Goal: Task Accomplishment & Management: Complete application form

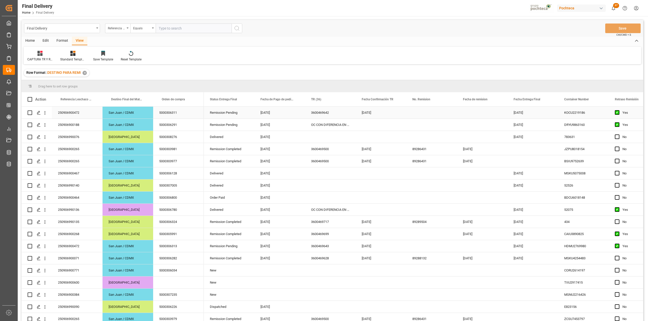
click at [430, 112] on div "Press SPACE to select this row." at bounding box center [431, 113] width 51 height 12
click at [420, 114] on div "Press SPACE to select this row." at bounding box center [431, 113] width 51 height 12
click at [475, 112] on div "Press SPACE to select this row." at bounding box center [482, 113] width 51 height 12
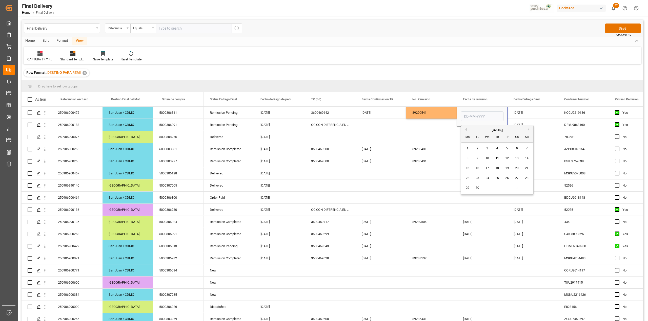
click at [489, 157] on div "10" at bounding box center [487, 159] width 6 height 6
type input "[DATE]"
click at [530, 115] on div "[DATE]" at bounding box center [532, 113] width 51 height 12
click at [473, 127] on div "Press SPACE to select this row." at bounding box center [482, 125] width 51 height 12
click at [415, 111] on div "89290541" at bounding box center [431, 113] width 51 height 12
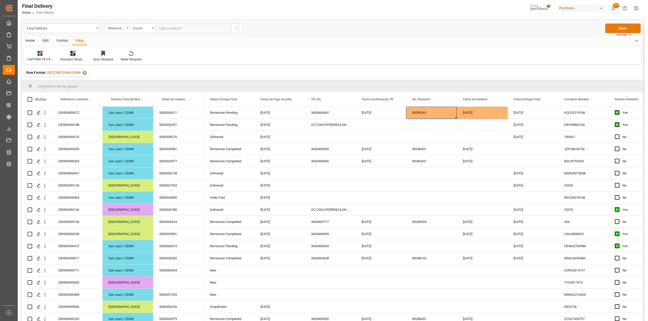
click at [629, 31] on button "Save" at bounding box center [622, 29] width 35 height 10
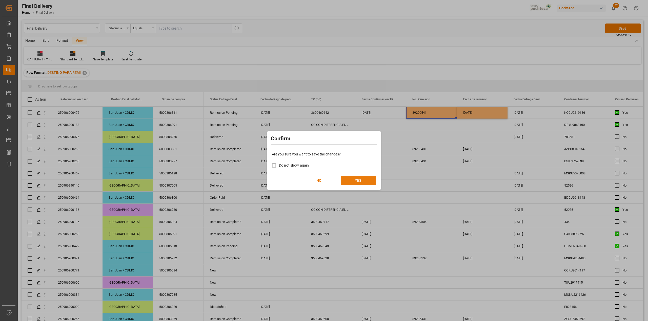
click at [373, 180] on button "YES" at bounding box center [358, 181] width 35 height 10
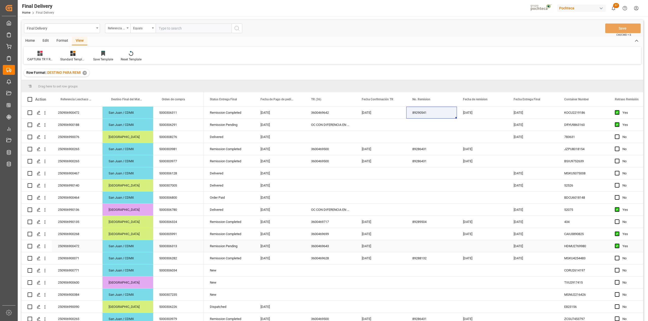
click at [417, 249] on div "Press SPACE to select this row." at bounding box center [431, 246] width 51 height 12
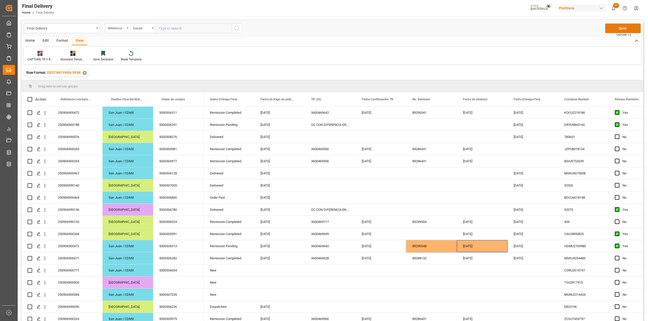
click at [622, 27] on button "Save" at bounding box center [622, 29] width 35 height 10
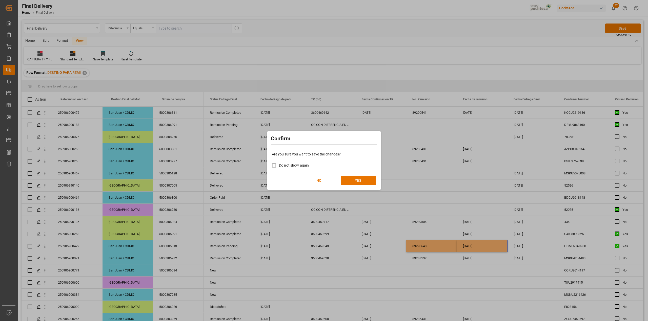
click at [364, 175] on div "Are you sure you want to save the changes? Do not show again NO YES" at bounding box center [323, 168] width 111 height 41
click at [362, 179] on button "YES" at bounding box center [358, 181] width 35 height 10
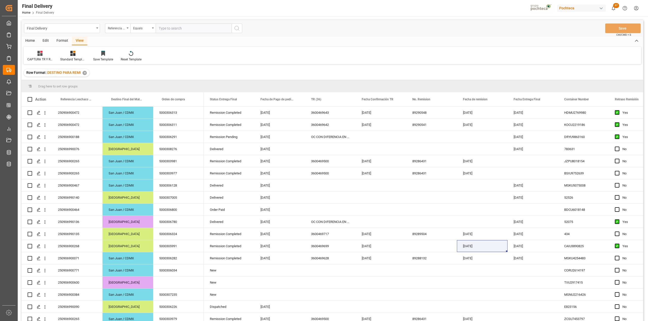
scroll to position [202, 0]
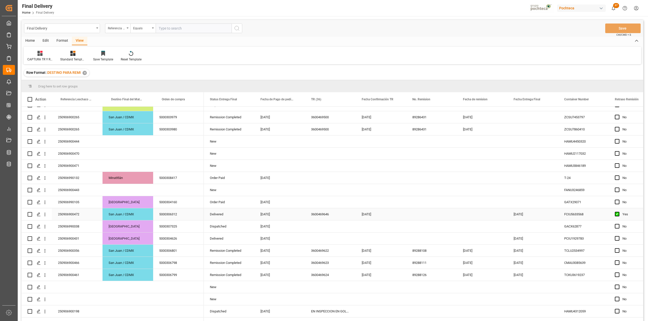
click at [420, 215] on div "Press SPACE to select this row." at bounding box center [431, 214] width 51 height 12
click at [427, 215] on div "Press SPACE to select this row." at bounding box center [431, 214] width 51 height 12
click at [472, 213] on div "Press SPACE to select this row." at bounding box center [482, 214] width 51 height 12
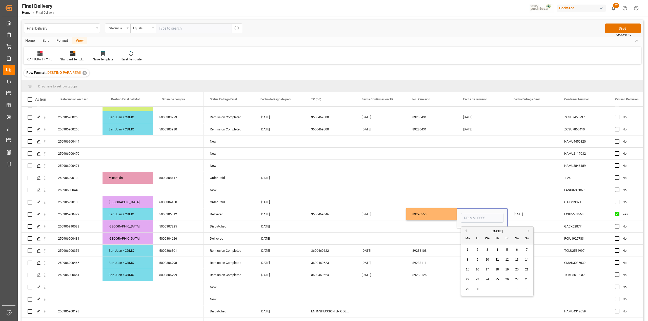
click at [498, 259] on span "11" at bounding box center [496, 260] width 3 height 4
type input "[DATE]"
click at [519, 214] on div "[DATE]" at bounding box center [532, 214] width 51 height 12
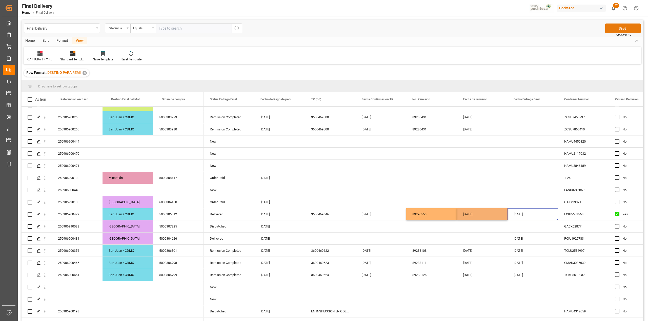
click at [613, 29] on button "Save" at bounding box center [622, 29] width 35 height 10
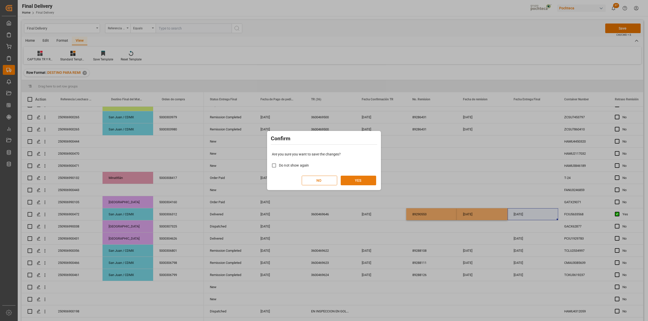
click at [366, 179] on button "YES" at bounding box center [358, 181] width 35 height 10
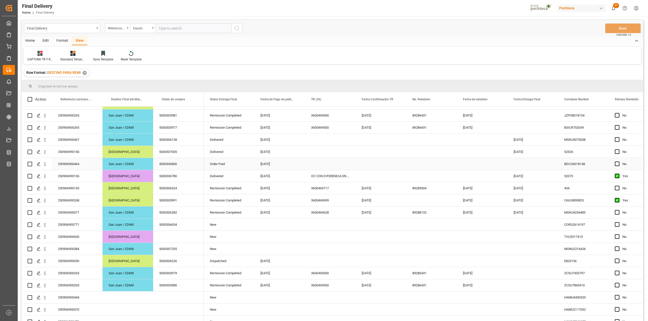
scroll to position [0, 0]
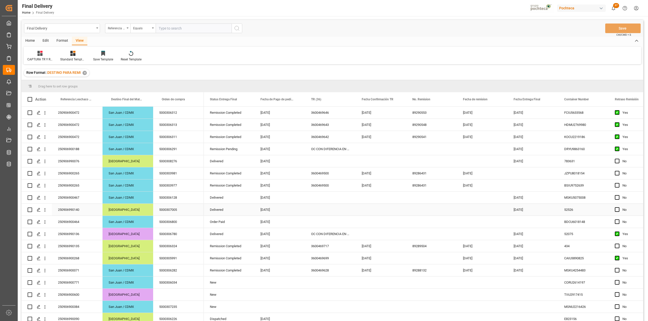
click at [316, 211] on div "Press SPACE to select this row." at bounding box center [330, 210] width 51 height 12
click at [618, 27] on button "Save" at bounding box center [622, 29] width 35 height 10
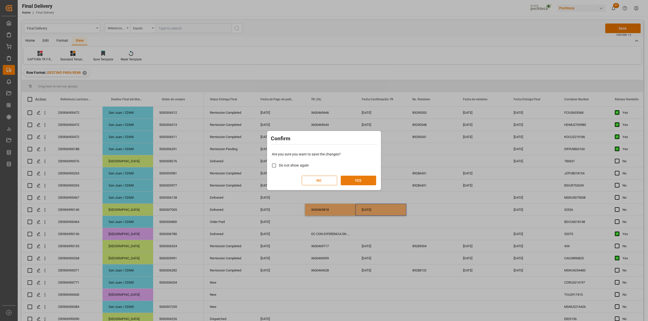
click at [365, 180] on button "YES" at bounding box center [358, 181] width 35 height 10
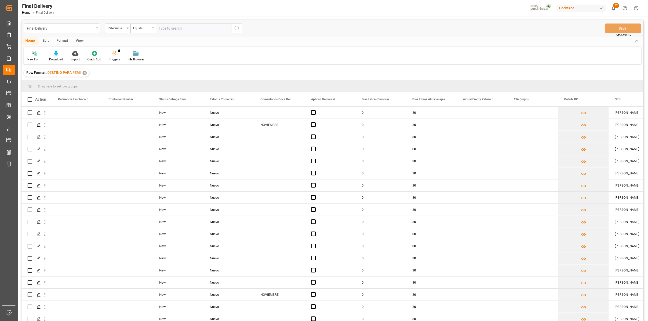
click at [81, 43] on div "View" at bounding box center [79, 41] width 15 height 9
click at [37, 56] on div "Default" at bounding box center [32, 56] width 17 height 11
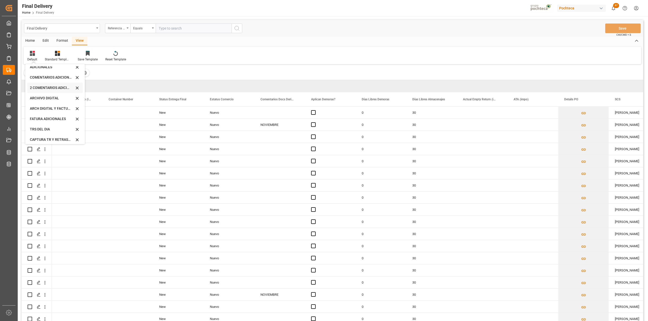
scroll to position [49, 0]
click at [45, 132] on div "CAPTURA TR Y RETRASO CON ENTREGA Y SUCURSAL" at bounding box center [54, 137] width 55 height 10
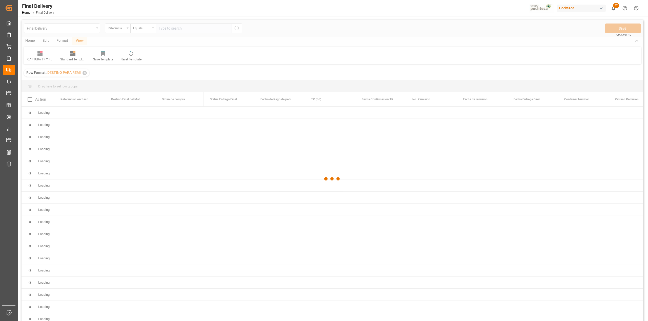
click at [449, 72] on div at bounding box center [332, 179] width 621 height 318
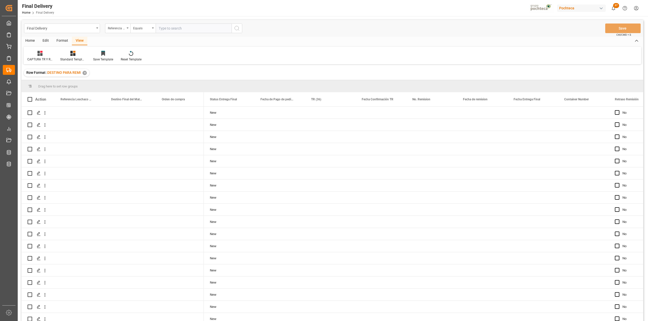
scroll to position [700, 0]
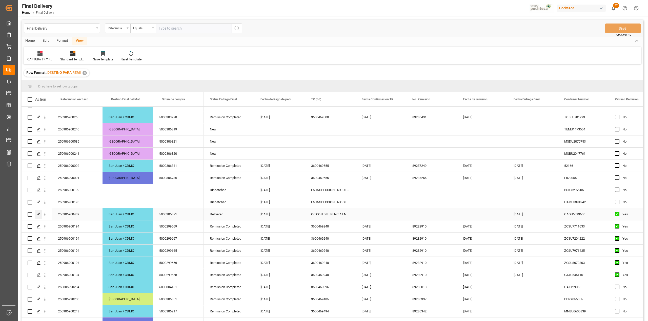
click at [38, 216] on line "Press SPACE to select this row." at bounding box center [38, 216] width 3 height 0
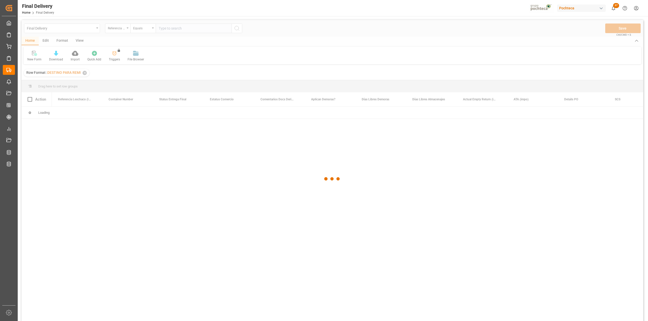
click at [79, 41] on div at bounding box center [332, 179] width 621 height 318
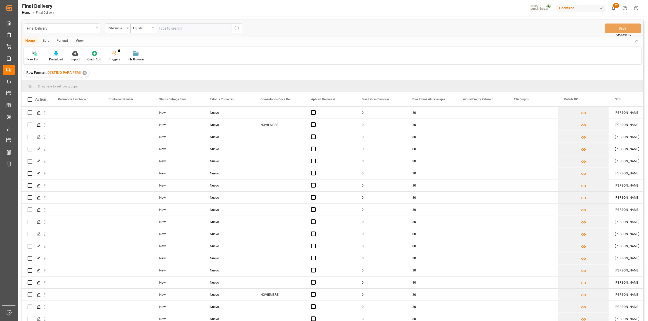
click at [79, 41] on div "View" at bounding box center [79, 41] width 15 height 9
click at [33, 59] on div "Default" at bounding box center [32, 59] width 10 height 5
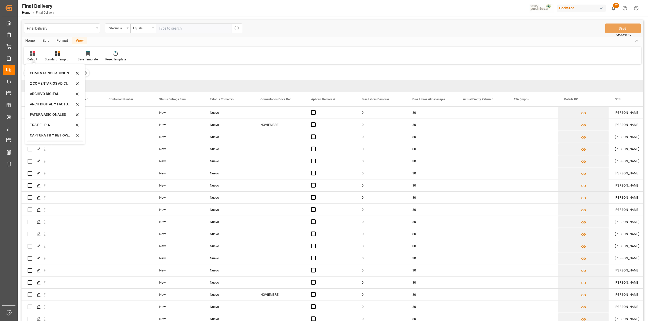
scroll to position [49, 0]
click at [60, 135] on div "CAPTURA TR Y RETRASO CON ENTREGA Y SUCURSAL" at bounding box center [52, 136] width 44 height 5
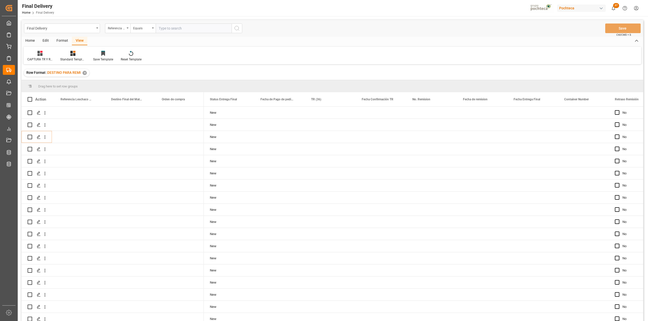
click at [348, 59] on div "CAPTURA TR Y RETRASO CON ENTREGA Y SUCURSAL Standard Templates Save Template Re…" at bounding box center [332, 55] width 617 height 17
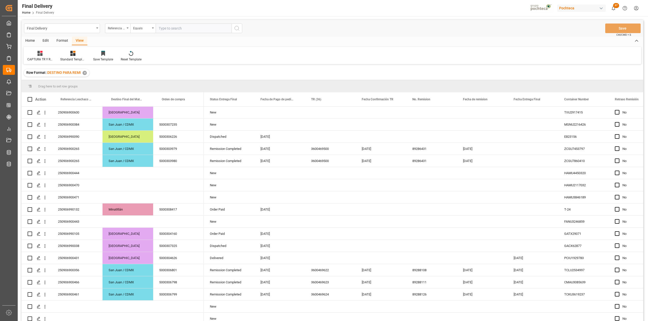
scroll to position [225, 0]
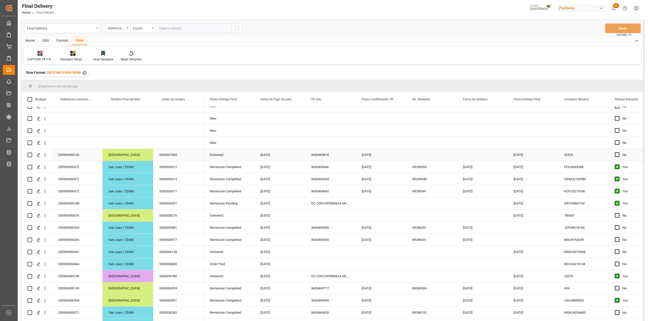
click at [417, 155] on div "Press SPACE to select this row." at bounding box center [431, 155] width 51 height 12
click at [618, 29] on button "Save" at bounding box center [622, 29] width 35 height 10
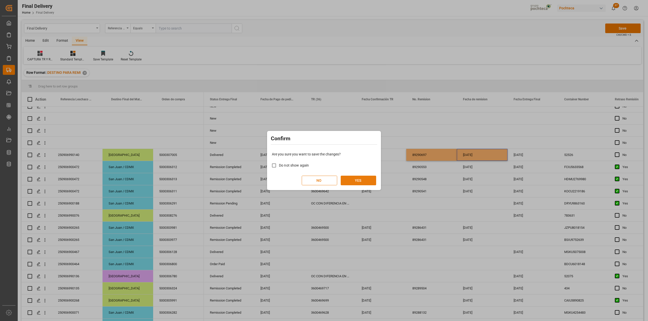
click at [362, 180] on button "YES" at bounding box center [358, 181] width 35 height 10
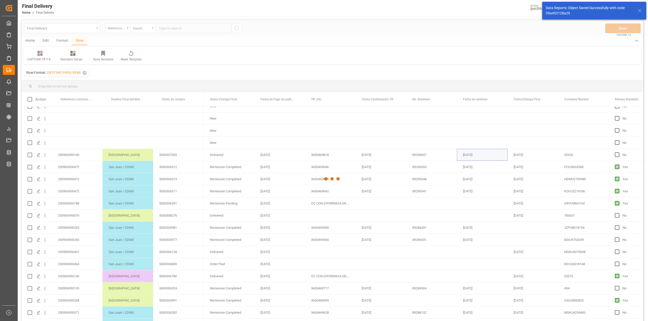
click at [429, 74] on div at bounding box center [332, 179] width 621 height 318
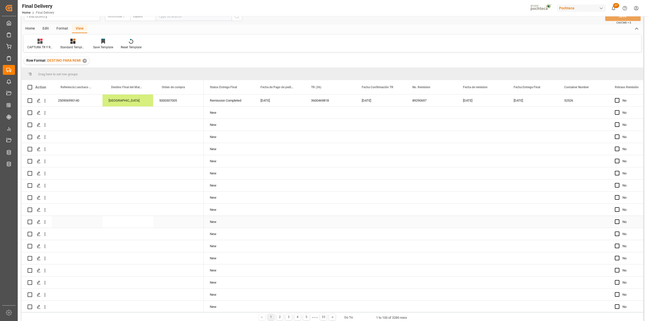
scroll to position [0, 0]
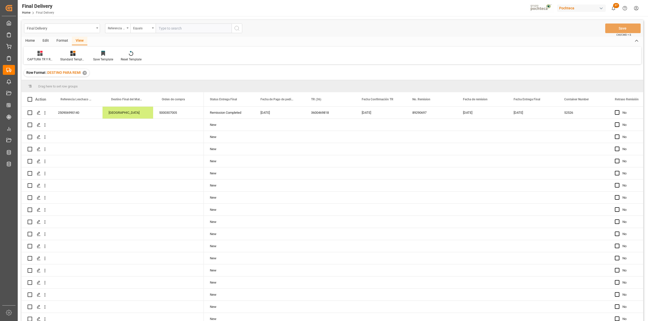
click at [180, 29] on input "text" at bounding box center [194, 29] width 76 height 10
paste input "250906990136"
type input "250906990136"
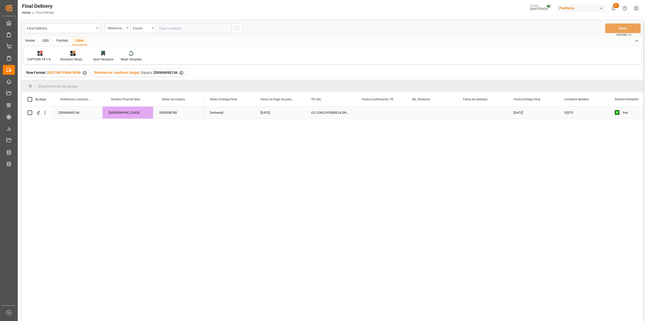
click at [324, 116] on div "OC CON DIFERENCIA EN SAP" at bounding box center [330, 113] width 51 height 12
click at [443, 115] on div "Press SPACE to select this row." at bounding box center [431, 113] width 51 height 12
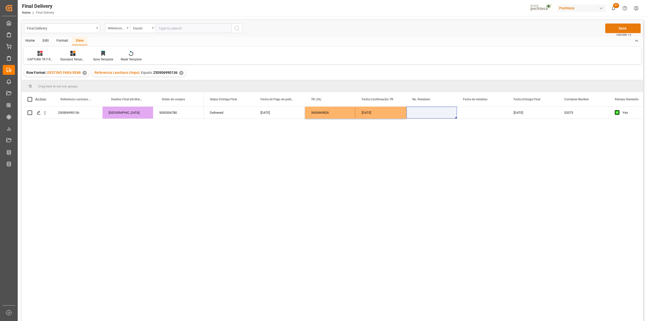
click at [626, 28] on button "Save" at bounding box center [622, 29] width 35 height 10
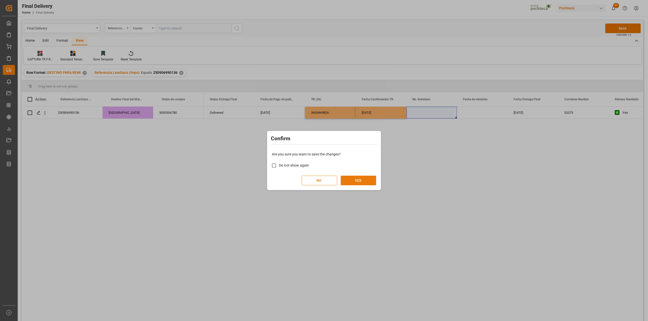
click at [357, 181] on button "YES" at bounding box center [358, 181] width 35 height 10
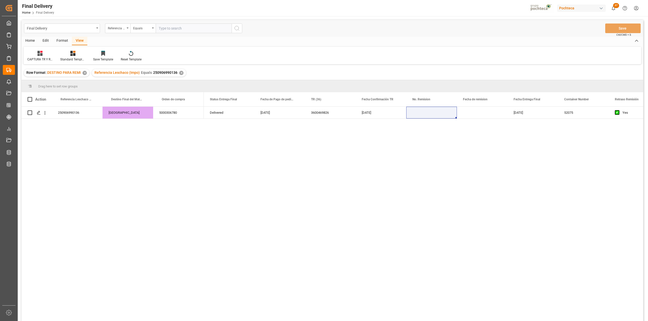
click at [180, 73] on div "✕" at bounding box center [181, 73] width 4 height 4
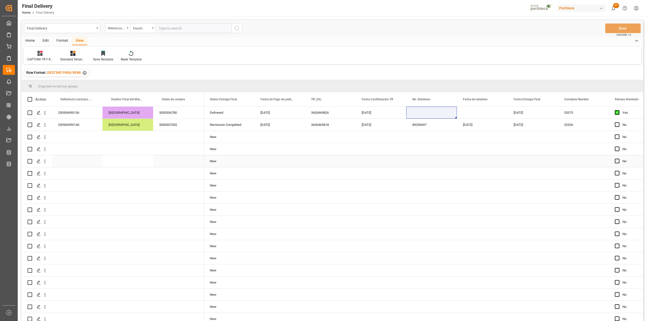
scroll to position [226, 0]
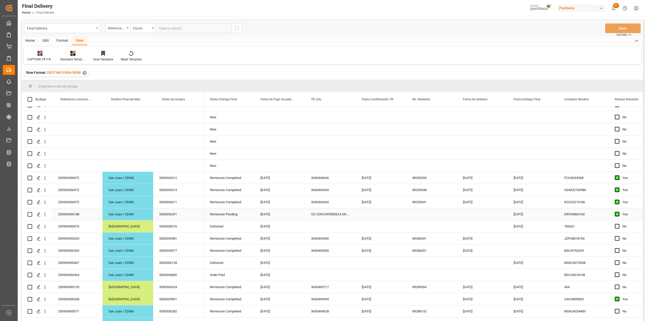
click at [326, 216] on div "OC CON DIFERENCIA EN SAP" at bounding box center [330, 214] width 51 height 12
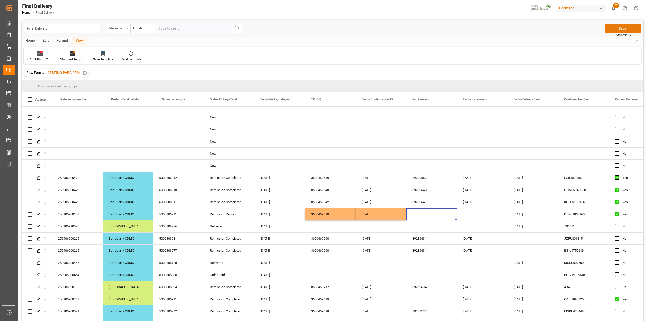
click at [621, 29] on button "Save" at bounding box center [622, 29] width 35 height 10
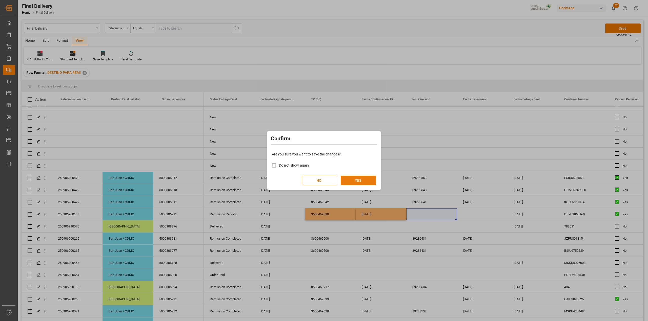
click at [354, 179] on button "YES" at bounding box center [358, 181] width 35 height 10
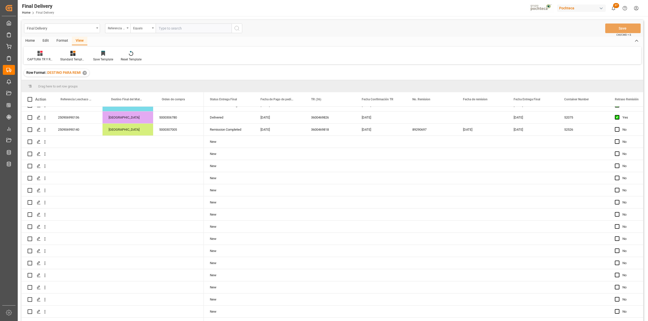
scroll to position [0, 0]
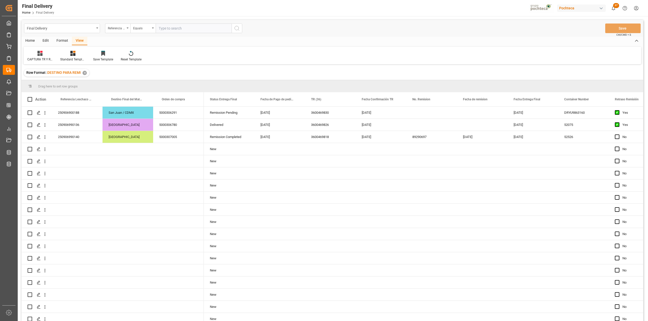
click at [388, 59] on div "CAPTURA TR Y RETRASO CON ENTREGA Y SUCURSAL Standard Templates Save Template Re…" at bounding box center [332, 55] width 617 height 17
click at [409, 128] on div "Press SPACE to select this row." at bounding box center [431, 125] width 51 height 12
click at [630, 27] on button "Save" at bounding box center [622, 29] width 35 height 10
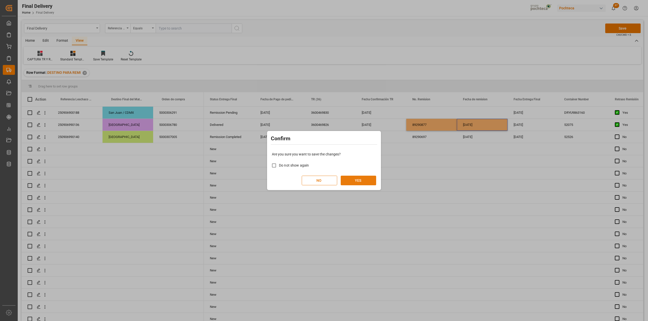
click at [368, 183] on button "YES" at bounding box center [358, 181] width 35 height 10
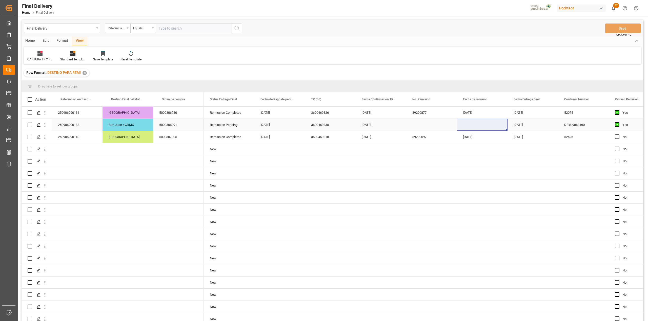
click at [420, 125] on div "Press SPACE to select this row." at bounding box center [431, 125] width 51 height 12
click at [624, 28] on button "Save" at bounding box center [622, 29] width 35 height 10
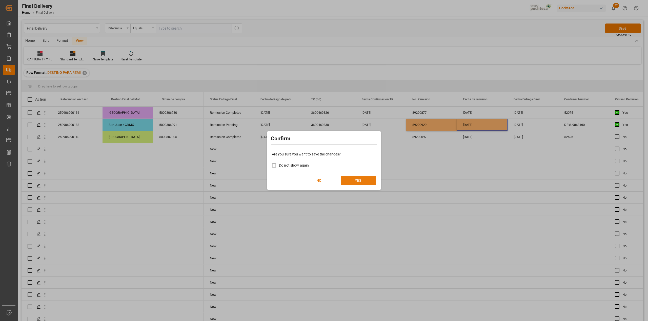
click at [364, 176] on button "YES" at bounding box center [358, 181] width 35 height 10
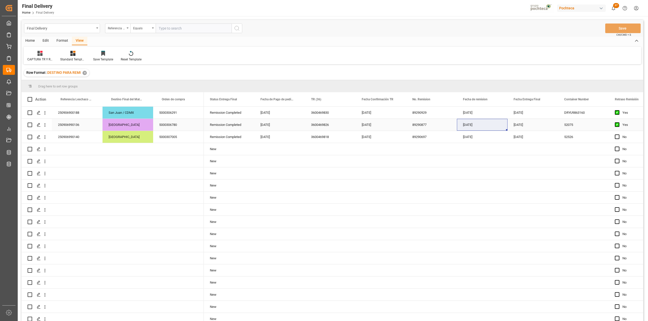
click at [479, 130] on div "[DATE]" at bounding box center [482, 125] width 51 height 12
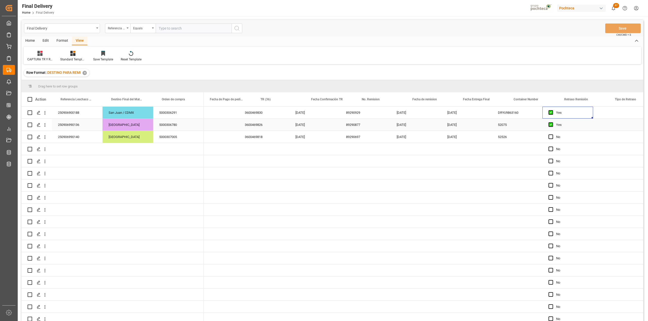
scroll to position [0, 66]
click at [622, 116] on div "Press SPACE to select this row." at bounding box center [617, 113] width 49 height 12
click at [617, 118] on input "Press SPACE to select this row." at bounding box center [617, 116] width 40 height 10
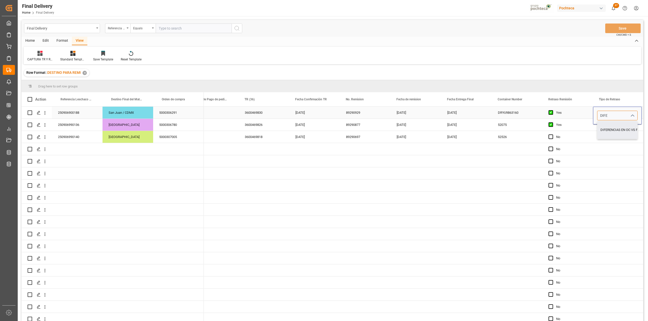
click at [613, 130] on div "DIFERENCIAS EN OC VS FACTURA" at bounding box center [624, 130] width 55 height 18
type input "DIFERENCIAS EN OC VS FACTURA"
click at [589, 124] on div "Yes" at bounding box center [567, 125] width 51 height 12
click at [619, 131] on input "Press SPACE to select this row." at bounding box center [617, 128] width 40 height 10
click at [621, 141] on div "OC CON INCIDENCIA, PERO SE CUMPLE CON KPI" at bounding box center [635, 142] width 77 height 18
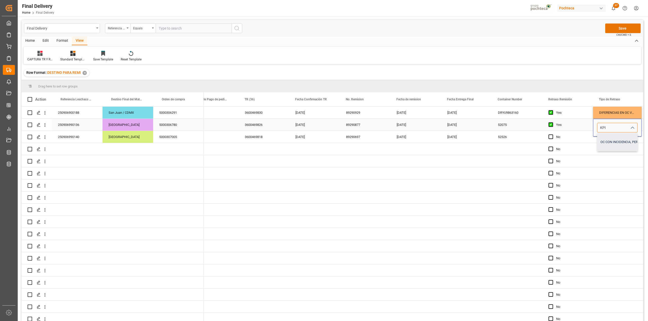
type input "OC CON INCIDENCIA, PERO SE CUMPLE CON KPI"
click at [619, 159] on div "Press SPACE to select this row." at bounding box center [617, 161] width 49 height 12
click at [622, 28] on button "Save" at bounding box center [622, 29] width 35 height 10
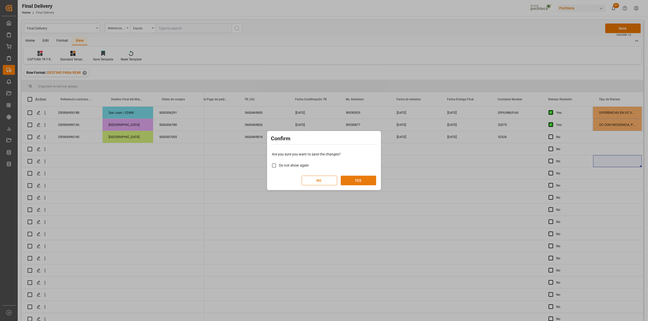
click at [371, 183] on button "YES" at bounding box center [358, 181] width 35 height 10
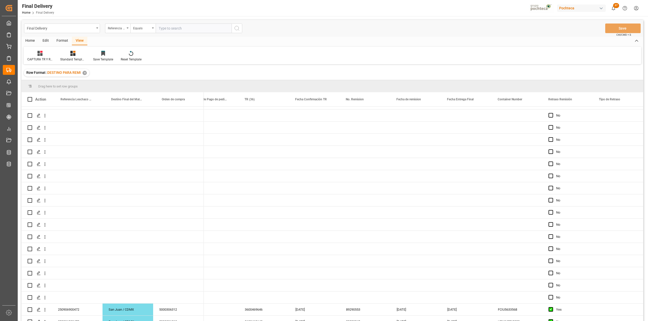
scroll to position [0, 0]
